Goal: Task Accomplishment & Management: Manage account settings

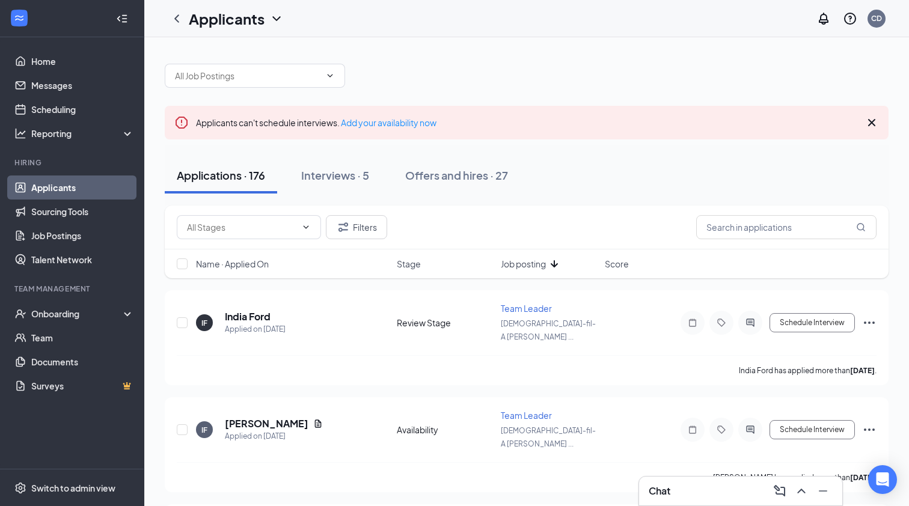
click at [243, 173] on div "Applications · 176" at bounding box center [221, 175] width 88 height 15
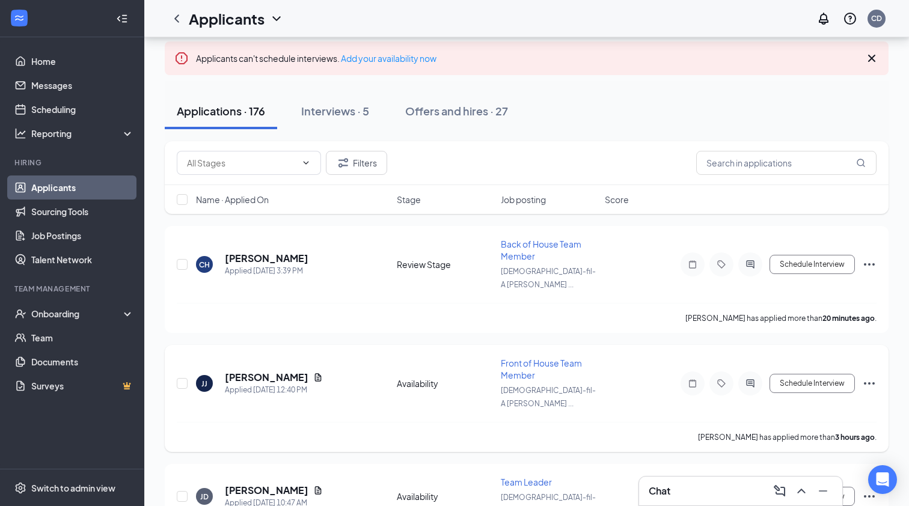
scroll to position [70, 0]
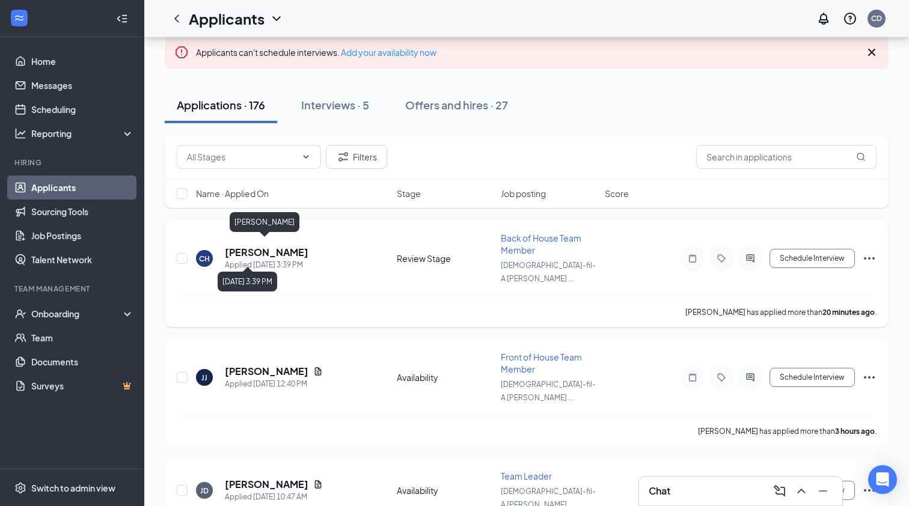
click at [263, 246] on h5 "[PERSON_NAME]" at bounding box center [267, 252] width 84 height 13
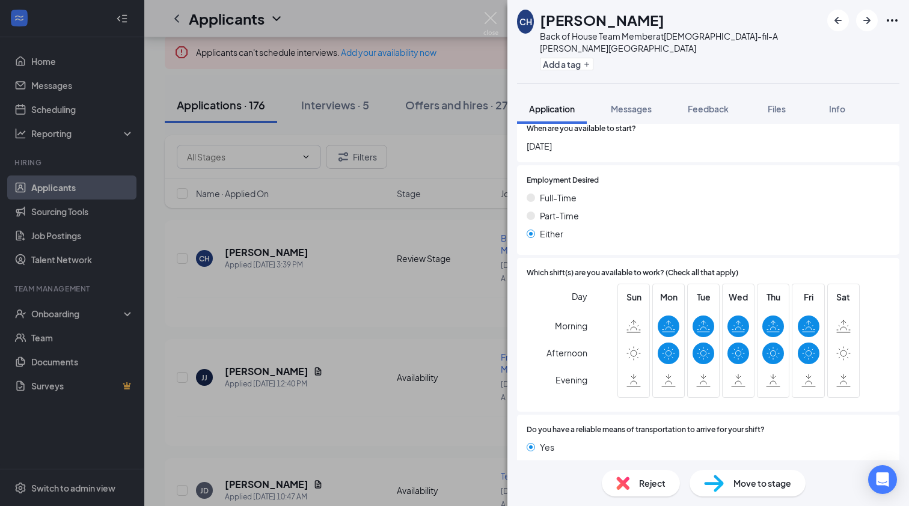
scroll to position [680, 0]
click at [366, 275] on div "CH [PERSON_NAME] Back of House Team Member at [DEMOGRAPHIC_DATA]-fil-A [PERSON_…" at bounding box center [454, 253] width 909 height 506
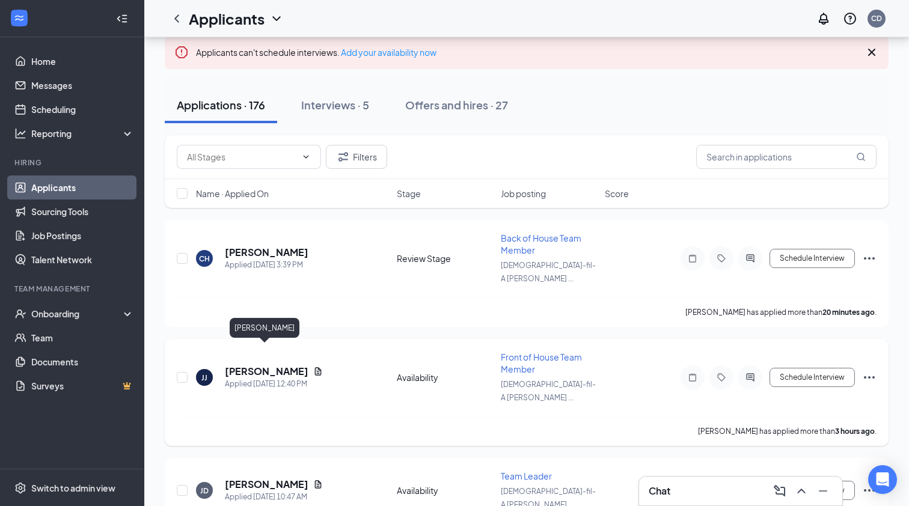
click at [283, 365] on h5 "[PERSON_NAME]" at bounding box center [267, 371] width 84 height 13
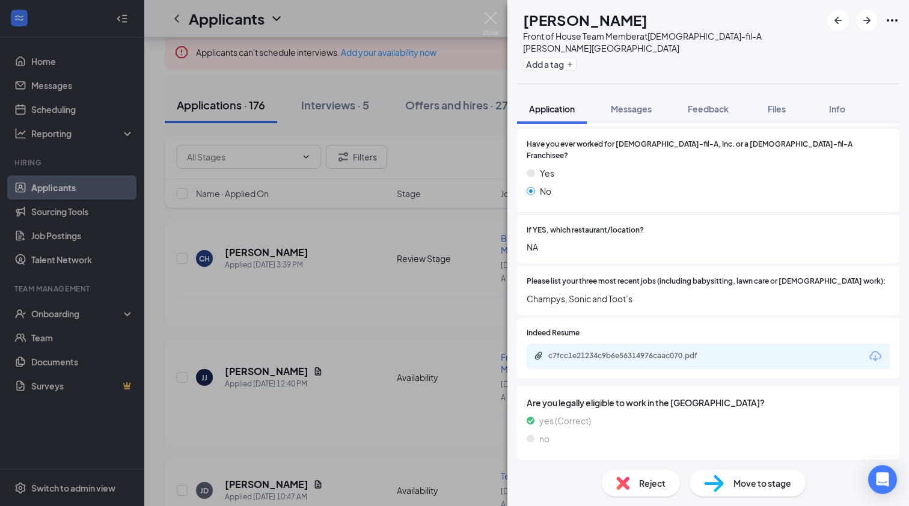
scroll to position [319, 0]
click at [399, 379] on div "[PERSON_NAME] [PERSON_NAME] Front of House Team Member at [DEMOGRAPHIC_DATA]-fi…" at bounding box center [454, 253] width 909 height 506
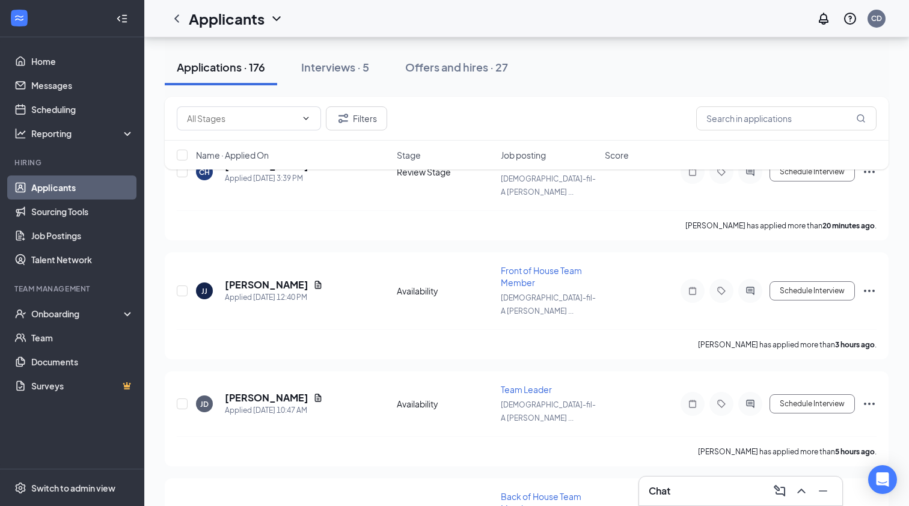
scroll to position [171, 0]
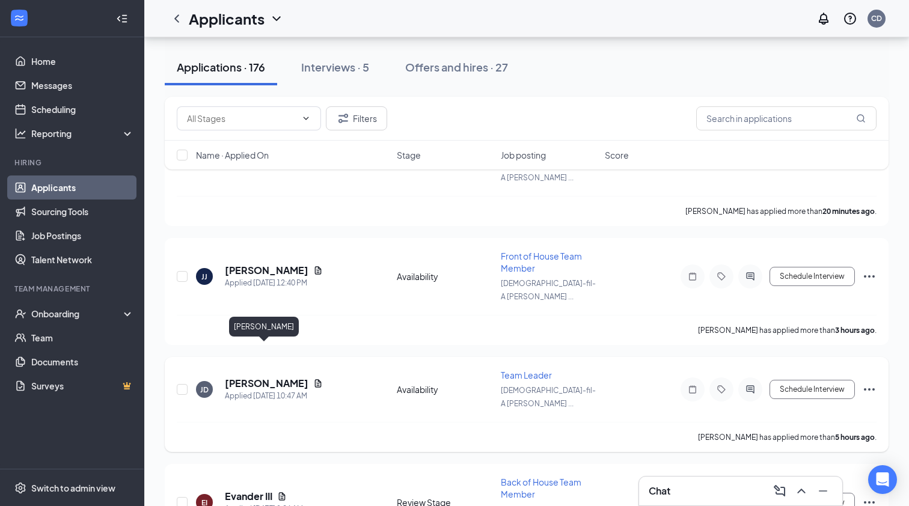
click at [276, 377] on h5 "[PERSON_NAME]" at bounding box center [267, 383] width 84 height 13
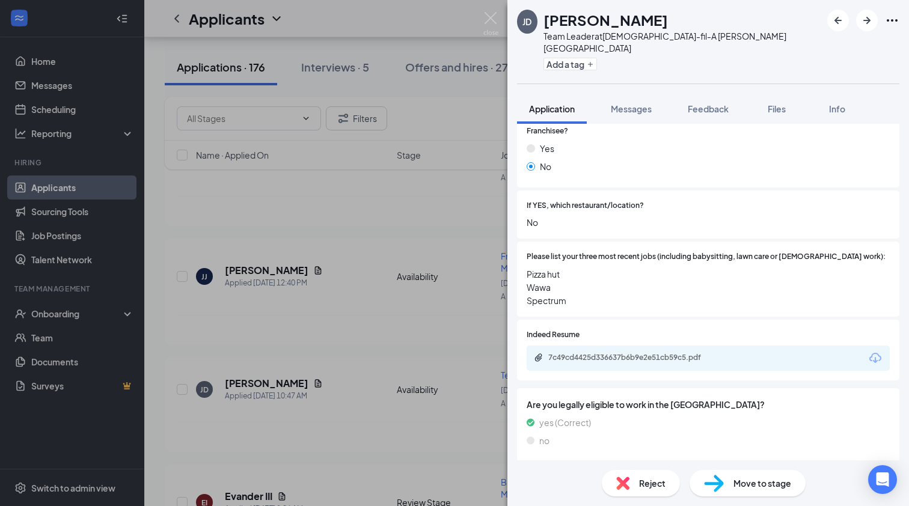
scroll to position [340, 0]
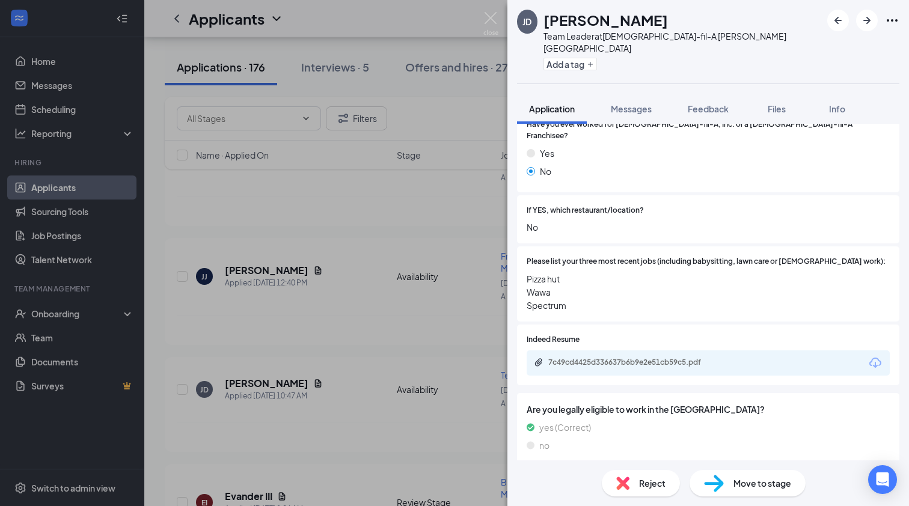
click at [409, 312] on div "[PERSON_NAME] [PERSON_NAME] Team Leader at [DEMOGRAPHIC_DATA]-fil-A [PERSON_NAM…" at bounding box center [454, 253] width 909 height 506
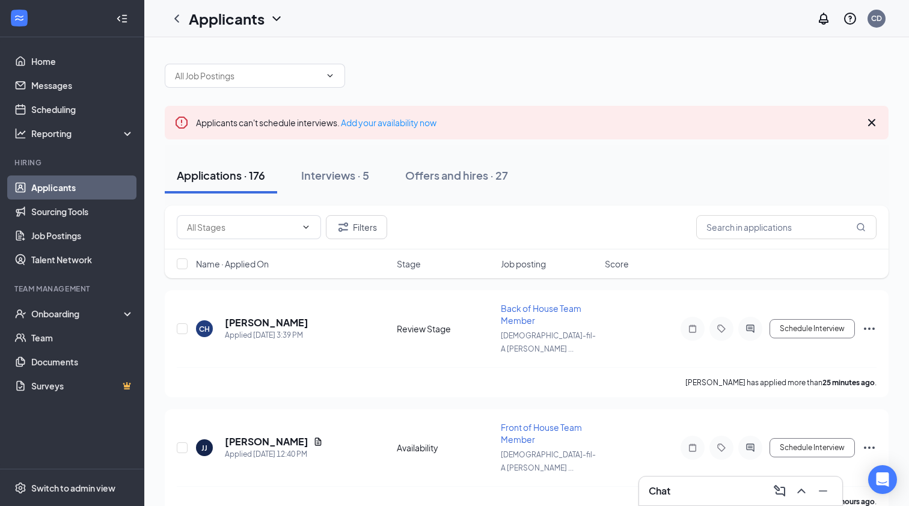
click at [781, 247] on div "Filters" at bounding box center [527, 228] width 724 height 44
click at [780, 235] on input "text" at bounding box center [786, 227] width 180 height 24
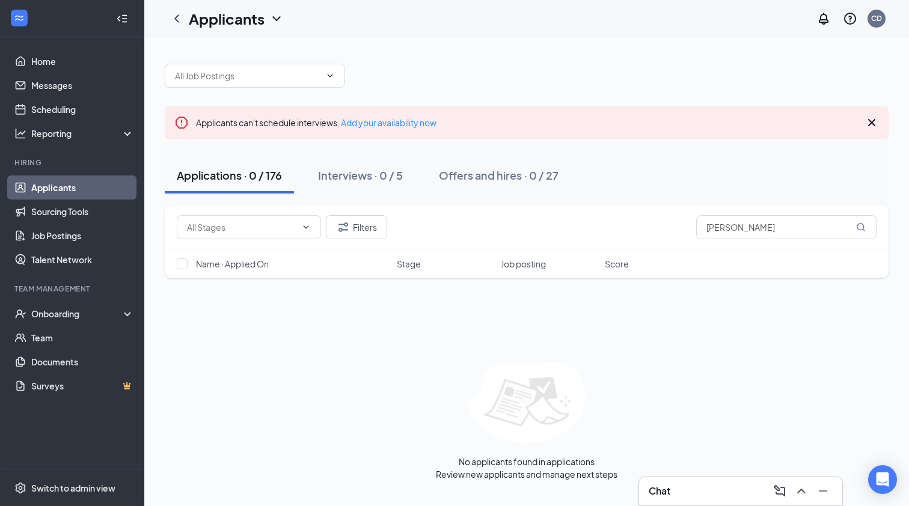
click at [880, 125] on div "Applicants can't schedule interviews. Add your availability now" at bounding box center [527, 123] width 724 height 34
click at [876, 125] on icon "Cross" at bounding box center [872, 122] width 14 height 14
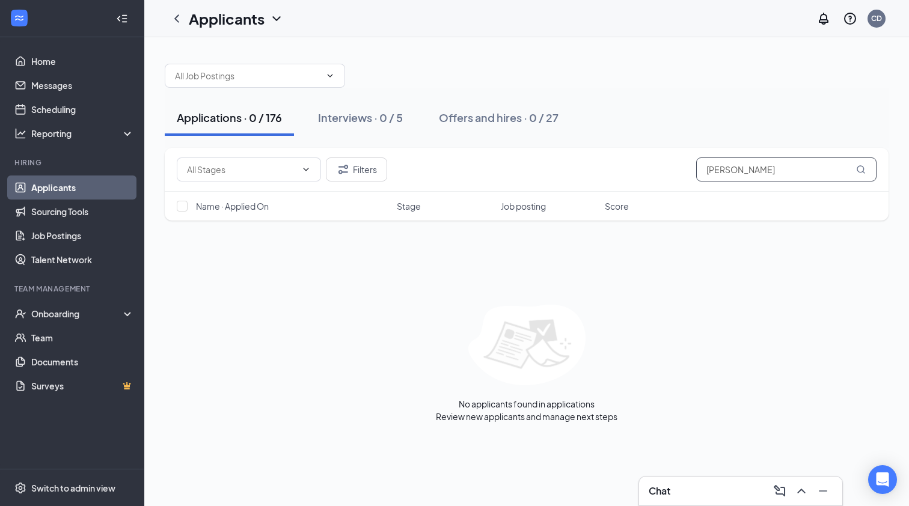
click at [749, 166] on input "[PERSON_NAME]" at bounding box center [786, 170] width 180 height 24
type input "T"
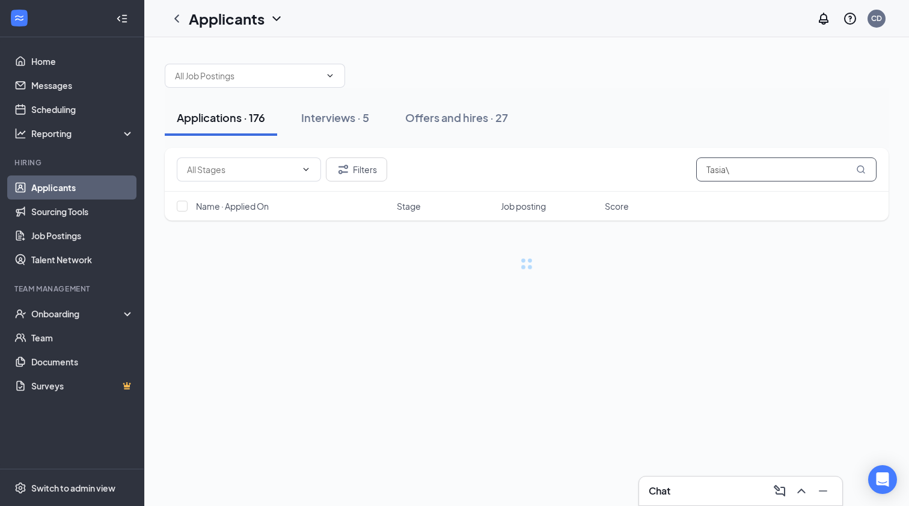
type input "Tasia"
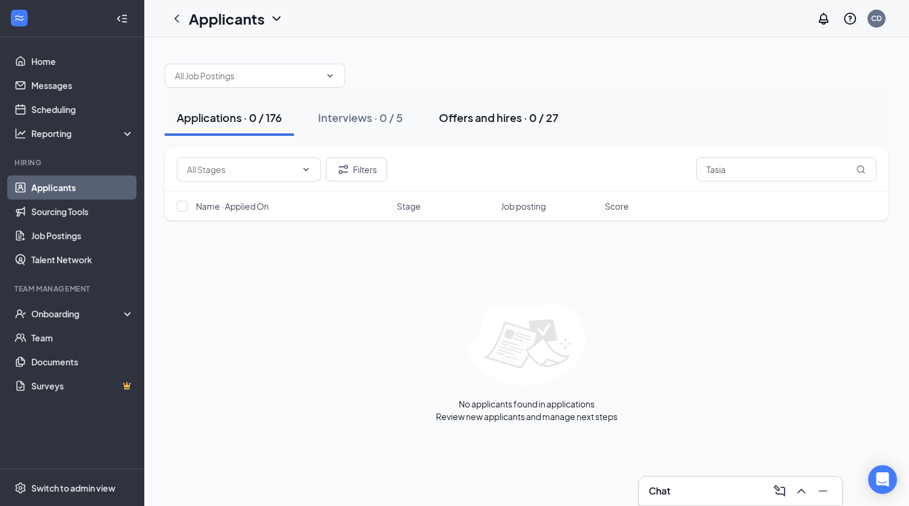
click at [468, 114] on div "Offers and hires · 0 / 27" at bounding box center [499, 117] width 120 height 15
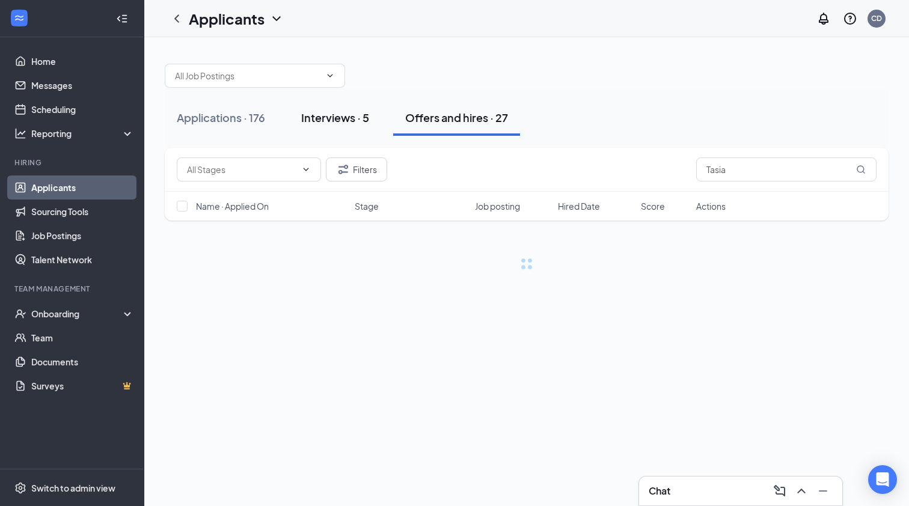
click at [346, 114] on div "Interviews · 5" at bounding box center [335, 117] width 68 height 15
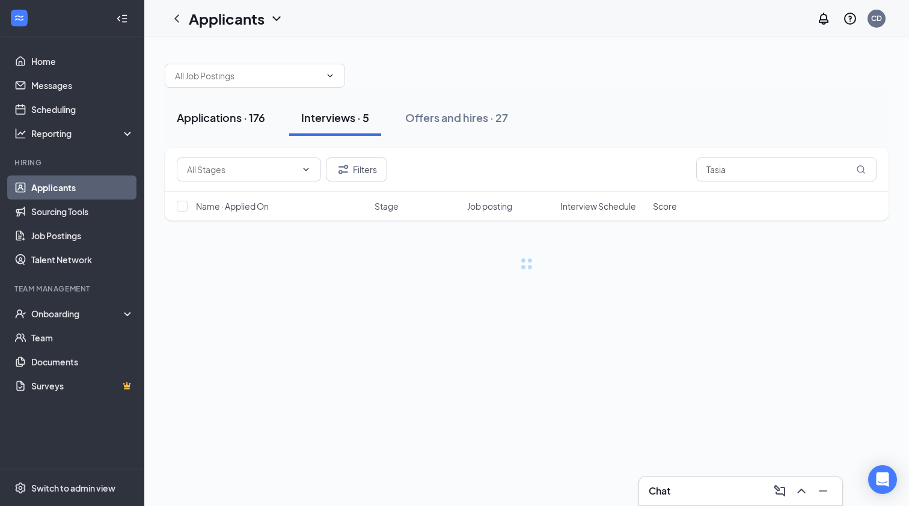
click at [253, 118] on div "Applications · 176" at bounding box center [221, 117] width 88 height 15
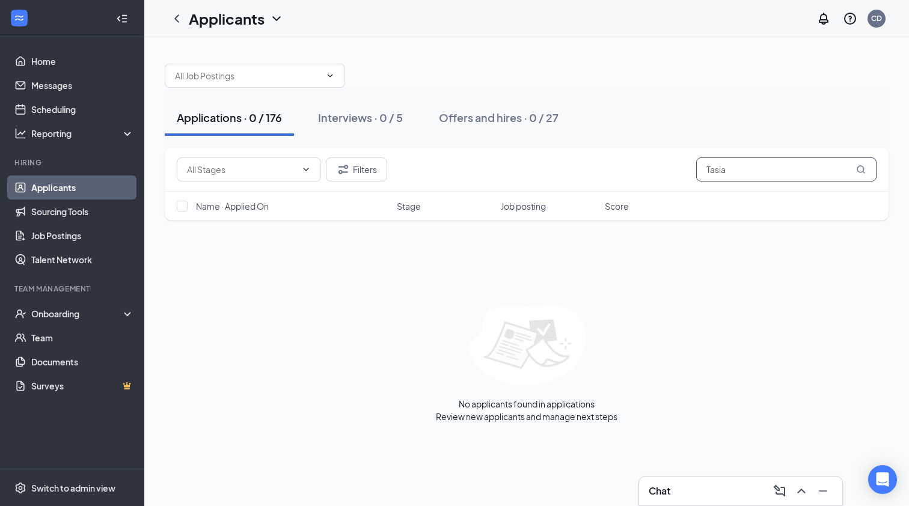
drag, startPoint x: 781, startPoint y: 179, endPoint x: 655, endPoint y: 170, distance: 125.4
click at [655, 170] on div "Filters Tasia" at bounding box center [527, 170] width 700 height 24
click at [823, 94] on div "Applications · 0 / 176 Interviews · 0 / 5 Offers and hires · 0 / 27" at bounding box center [527, 118] width 724 height 60
click at [788, 176] on input "Tasia" at bounding box center [786, 170] width 180 height 24
type input "T"
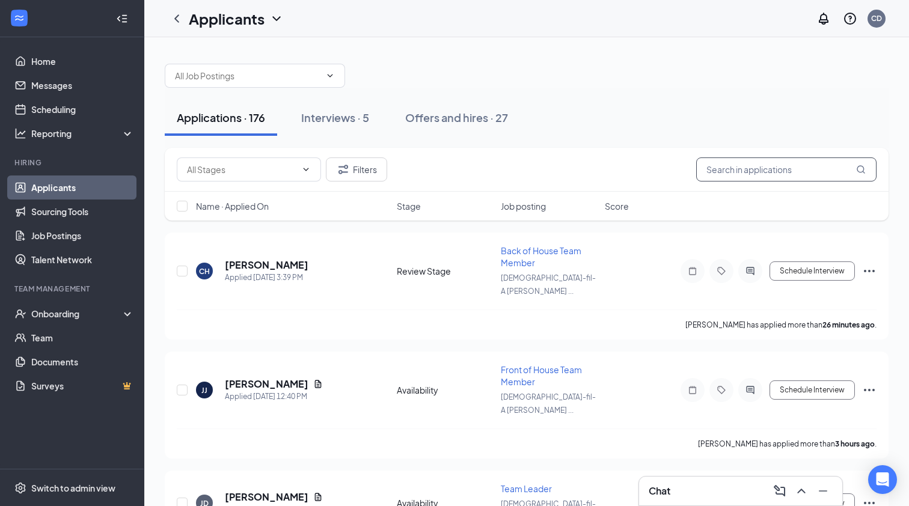
type input "\"
click at [366, 120] on div "Interviews · 5" at bounding box center [335, 117] width 68 height 15
